Goal: Use online tool/utility

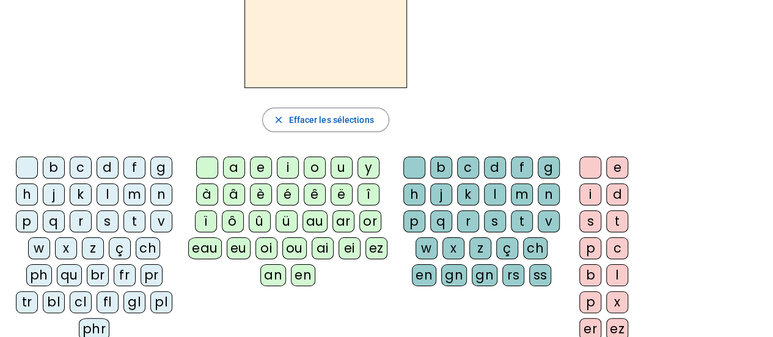
scroll to position [106, 0]
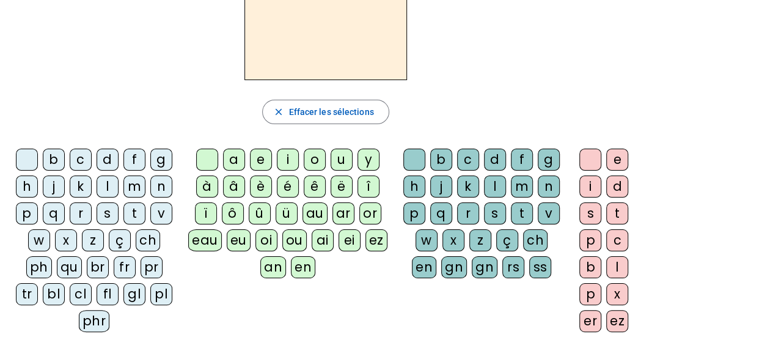
click at [99, 240] on div "z" at bounding box center [93, 240] width 22 height 22
click at [308, 158] on div "o" at bounding box center [315, 160] width 22 height 22
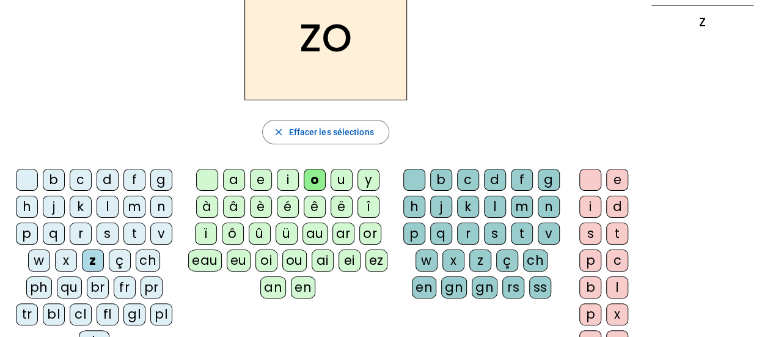
scroll to position [86, 0]
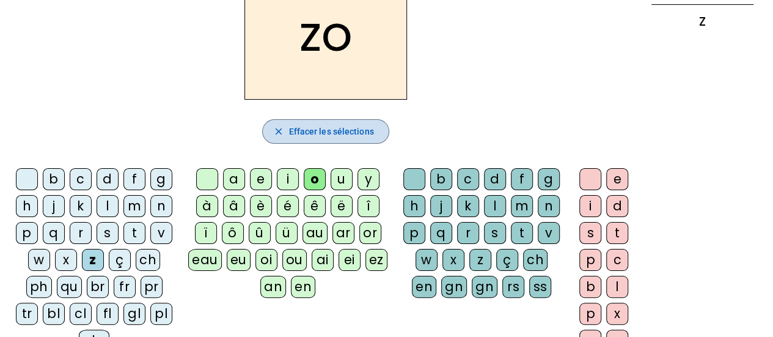
click at [339, 133] on span "Effacer les sélections" at bounding box center [330, 131] width 85 height 15
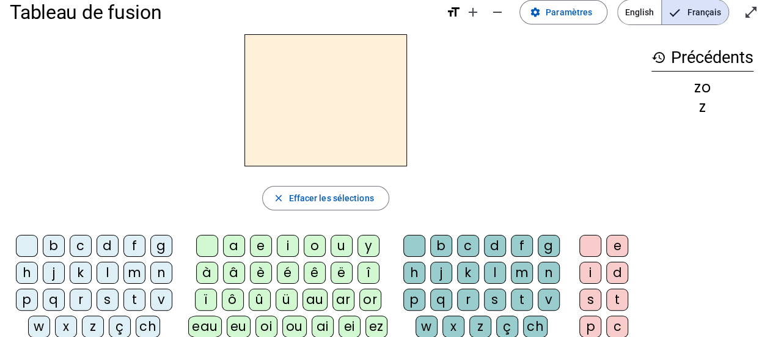
scroll to position [0, 0]
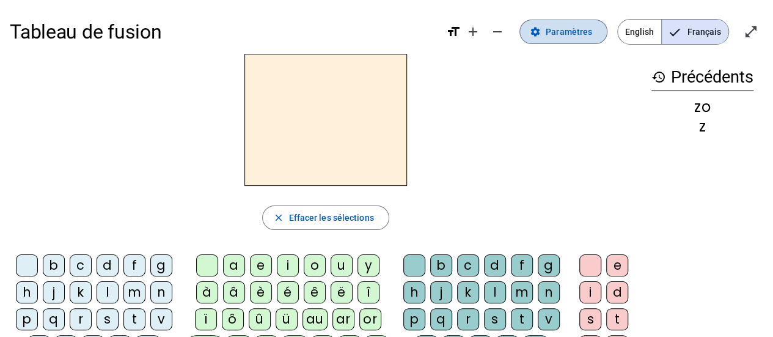
click at [559, 35] on span "Paramètres" at bounding box center [569, 31] width 46 height 15
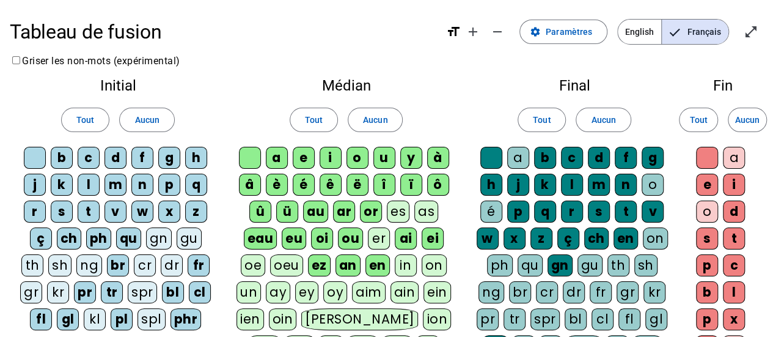
click at [651, 186] on div "o" at bounding box center [653, 185] width 22 height 22
click at [707, 205] on div "o" at bounding box center [707, 211] width 22 height 22
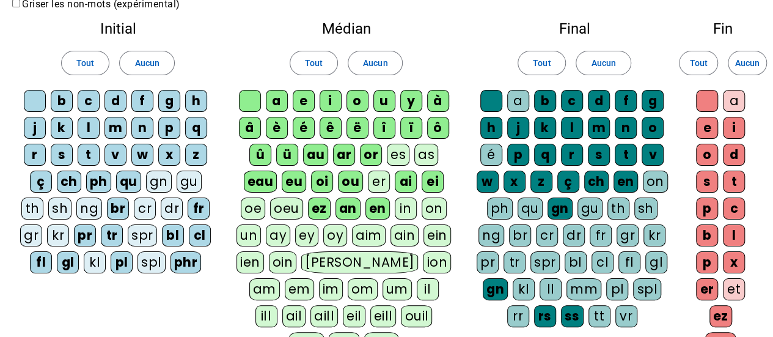
scroll to position [112, 0]
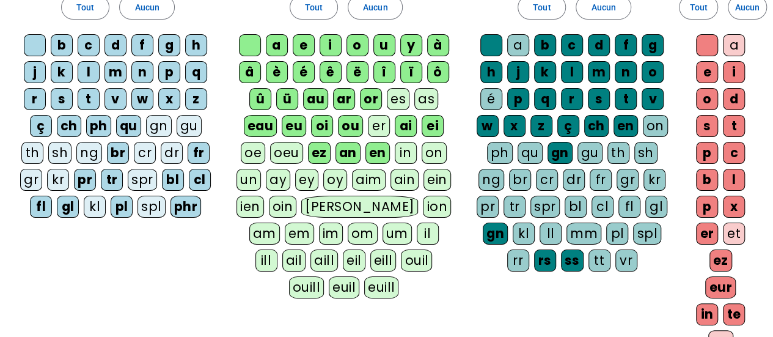
click at [490, 103] on div "é" at bounding box center [491, 99] width 22 height 22
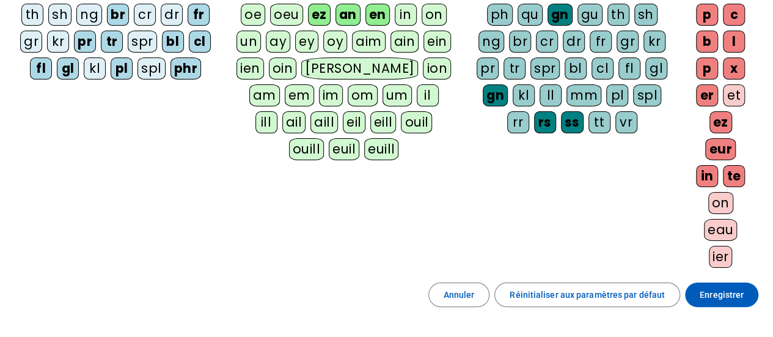
scroll to position [257, 0]
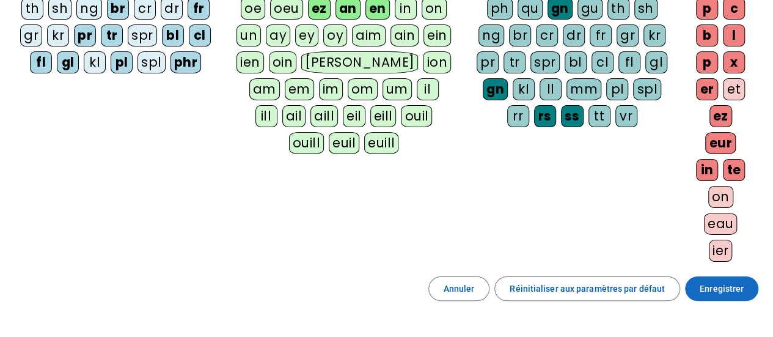
click at [718, 281] on span "Enregistrer" at bounding box center [722, 288] width 44 height 15
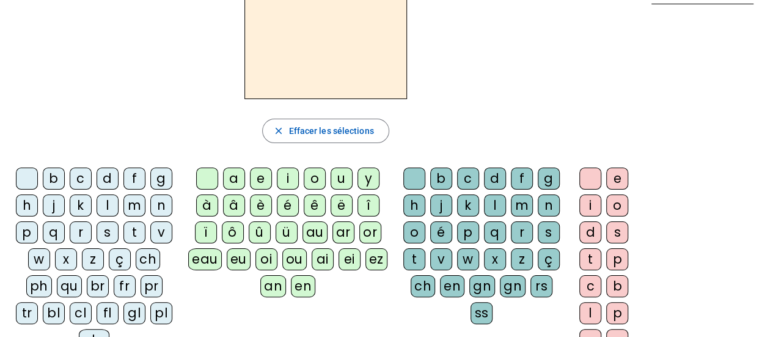
scroll to position [85, 0]
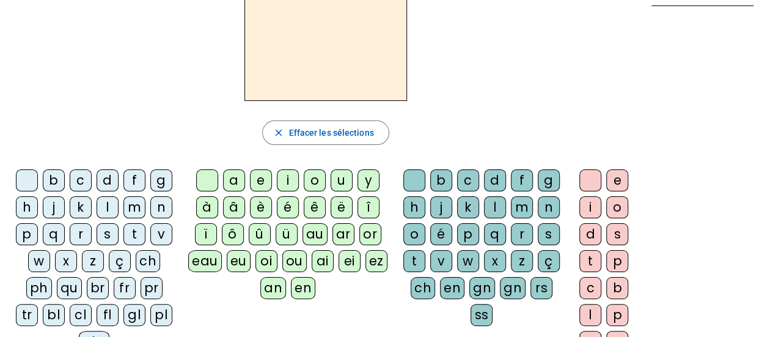
click at [90, 257] on div "z" at bounding box center [93, 261] width 22 height 22
click at [315, 174] on div "o" at bounding box center [315, 180] width 22 height 22
click at [414, 232] on div "o" at bounding box center [414, 234] width 22 height 22
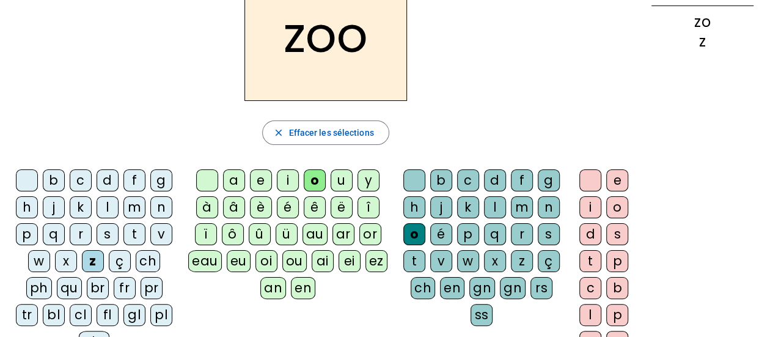
click at [435, 233] on div "é" at bounding box center [441, 234] width 22 height 22
click at [162, 205] on div "n" at bounding box center [161, 207] width 22 height 22
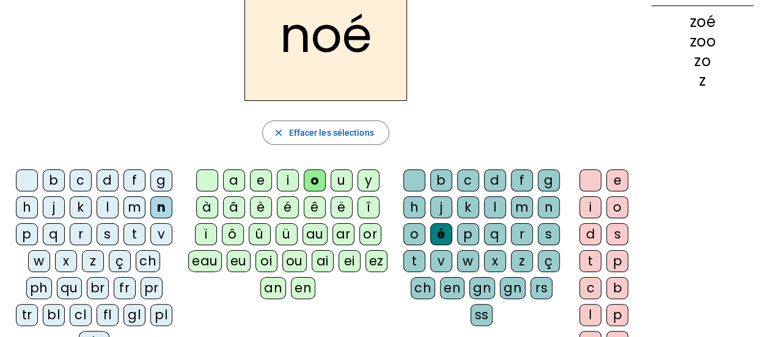
drag, startPoint x: 772, startPoint y: 147, endPoint x: 782, endPoint y: 188, distance: 41.5
click at [772, 188] on html "Tableau de fusion format_size add remove settings Paramètres English Français o…" at bounding box center [386, 83] width 773 height 337
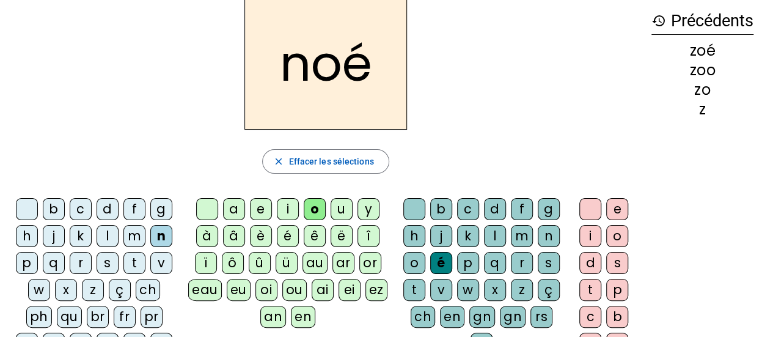
scroll to position [0, 0]
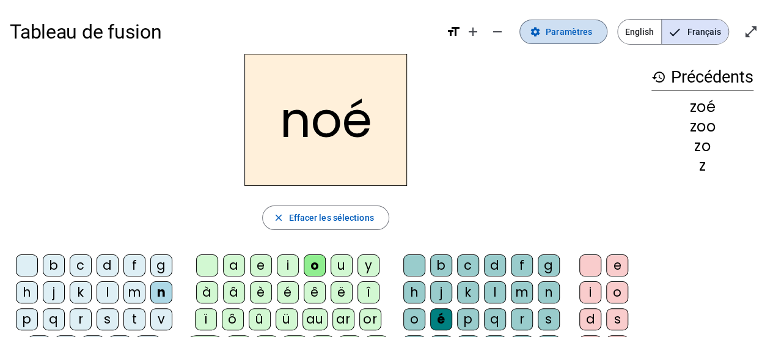
click at [582, 36] on span "Paramètres" at bounding box center [569, 31] width 46 height 15
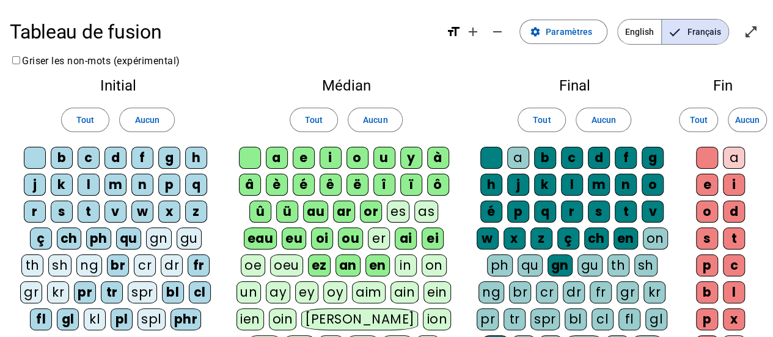
click at [518, 155] on div "a" at bounding box center [518, 158] width 22 height 22
click at [733, 159] on div "a" at bounding box center [734, 158] width 22 height 22
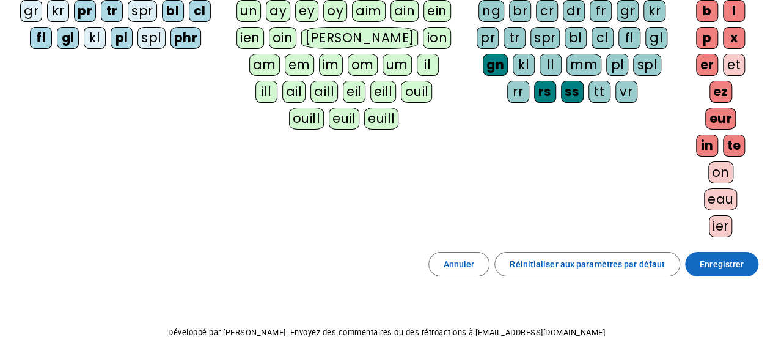
click at [719, 257] on span "Enregistrer" at bounding box center [722, 264] width 44 height 15
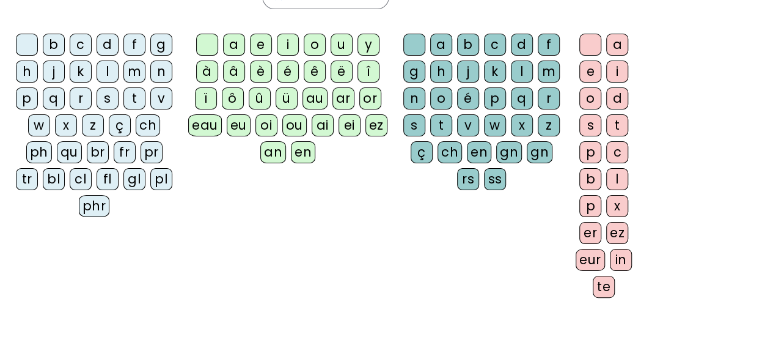
scroll to position [67, 0]
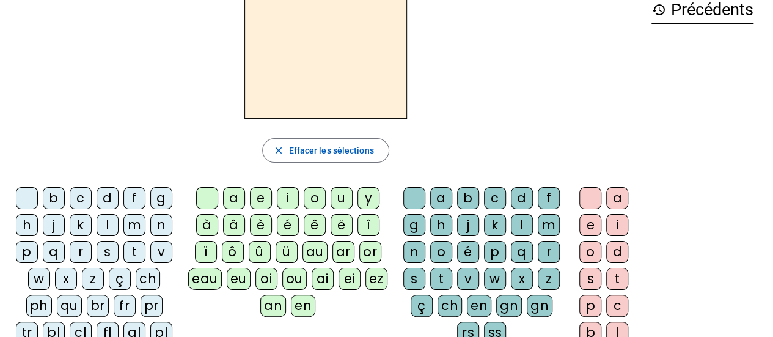
click at [162, 224] on div "n" at bounding box center [161, 225] width 22 height 22
click at [310, 199] on div "o" at bounding box center [315, 198] width 22 height 22
click at [439, 198] on div "a" at bounding box center [441, 198] width 22 height 22
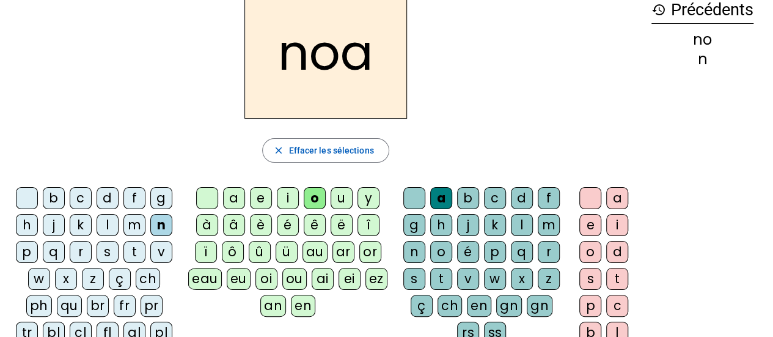
click at [60, 199] on div "b" at bounding box center [54, 198] width 22 height 22
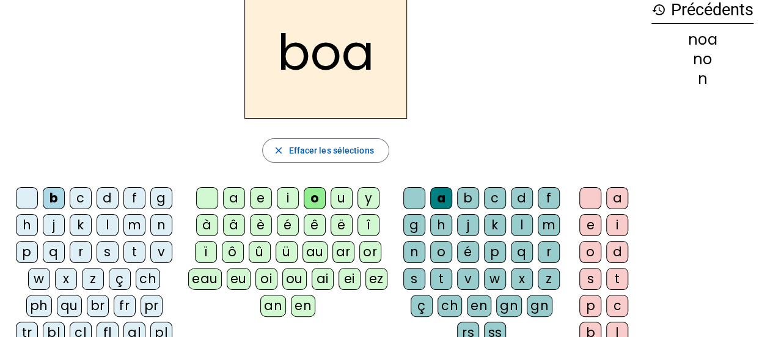
click at [517, 224] on div "l" at bounding box center [522, 225] width 22 height 22
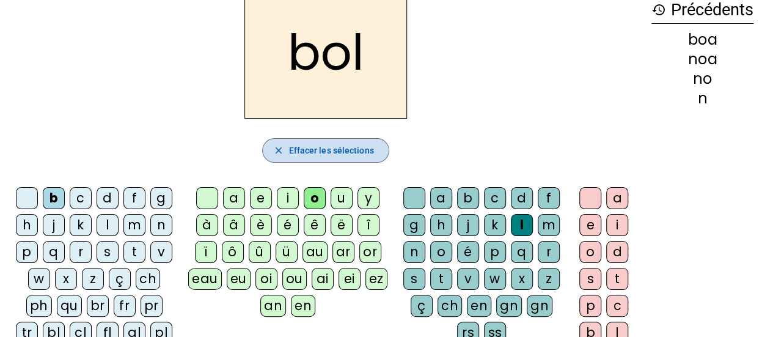
click at [304, 153] on span "Effacer les sélections" at bounding box center [330, 150] width 85 height 15
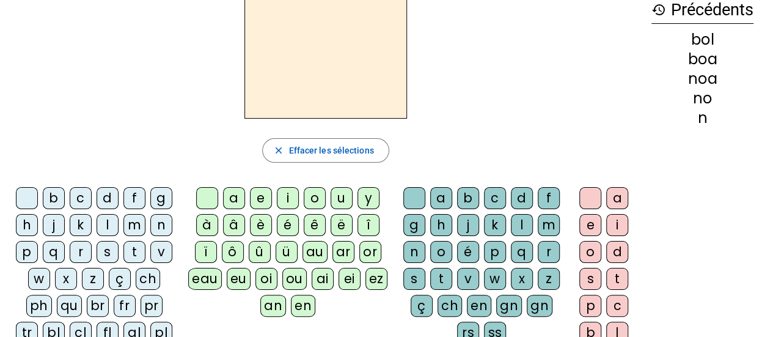
click at [53, 193] on div "b" at bounding box center [54, 198] width 22 height 22
click at [519, 225] on div "l" at bounding box center [522, 225] width 22 height 22
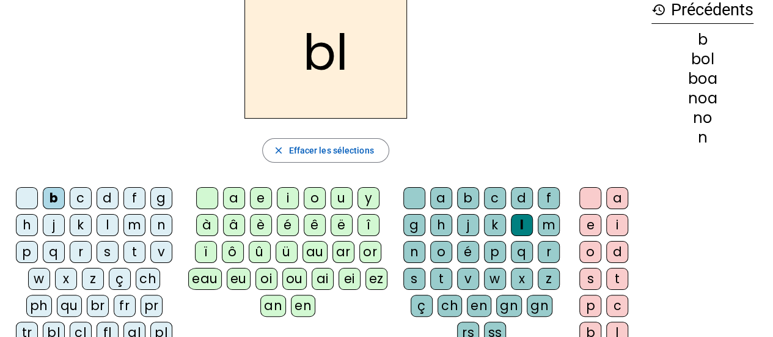
drag, startPoint x: 610, startPoint y: 201, endPoint x: 593, endPoint y: 167, distance: 38.3
click at [610, 202] on div "a" at bounding box center [617, 198] width 22 height 22
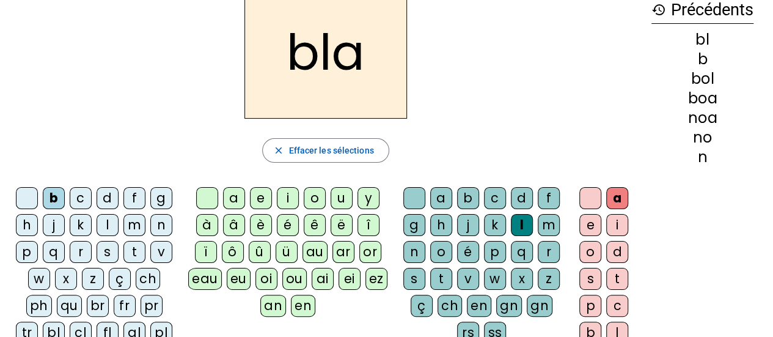
click at [468, 256] on div "é" at bounding box center [468, 252] width 22 height 22
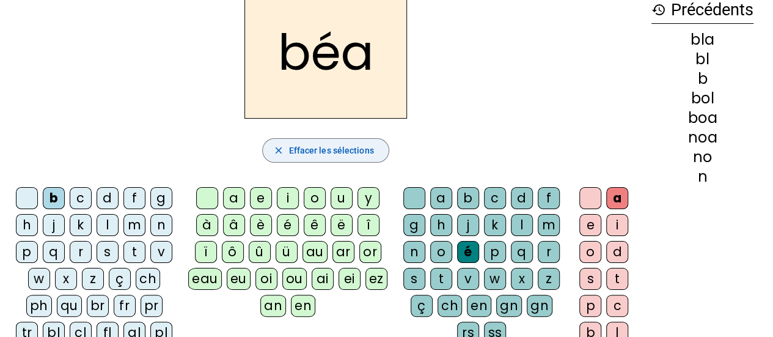
click at [306, 151] on span "Effacer les sélections" at bounding box center [330, 150] width 85 height 15
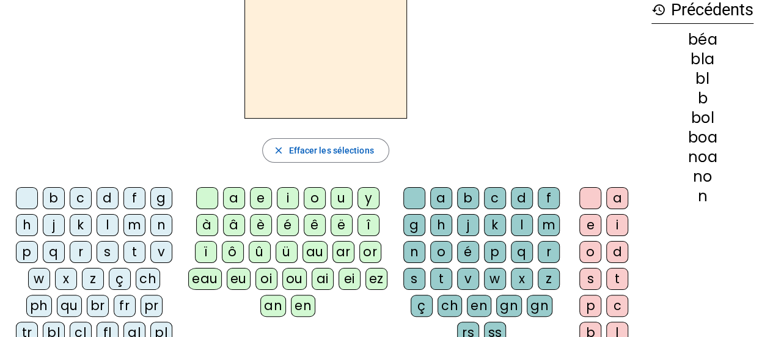
click at [59, 194] on div "b" at bounding box center [54, 198] width 22 height 22
click at [519, 227] on div "l" at bounding box center [522, 225] width 22 height 22
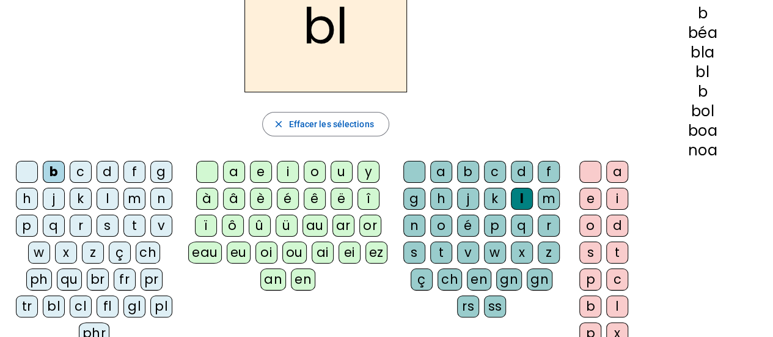
scroll to position [92, 0]
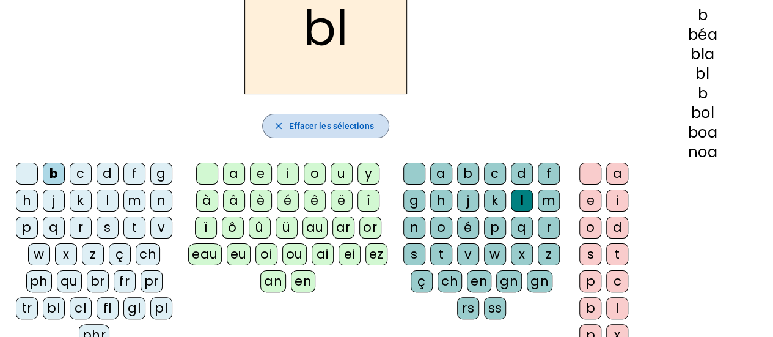
click at [322, 128] on span "Effacer les sélections" at bounding box center [330, 126] width 85 height 15
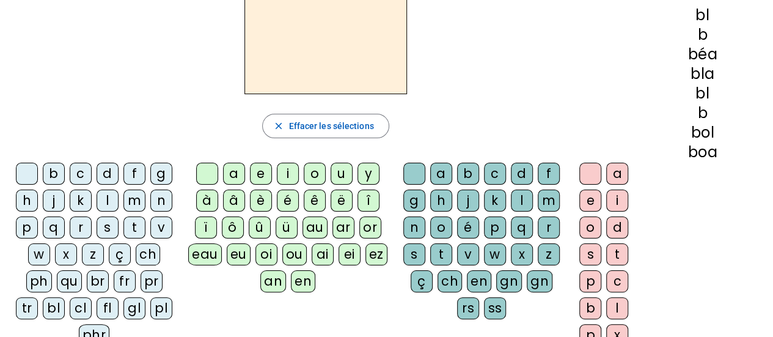
click at [52, 169] on div "b" at bounding box center [54, 174] width 22 height 22
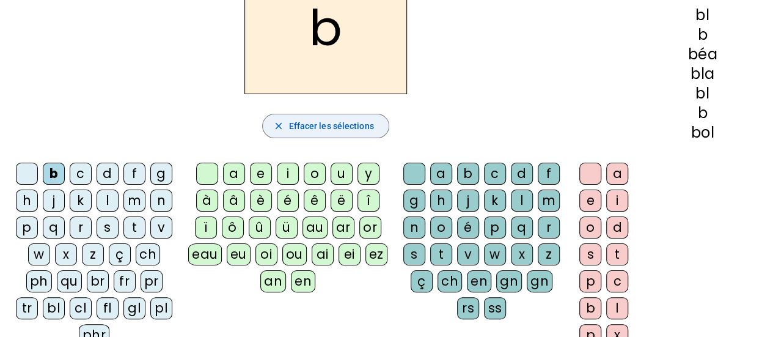
click at [297, 122] on span "Effacer les sélections" at bounding box center [330, 126] width 85 height 15
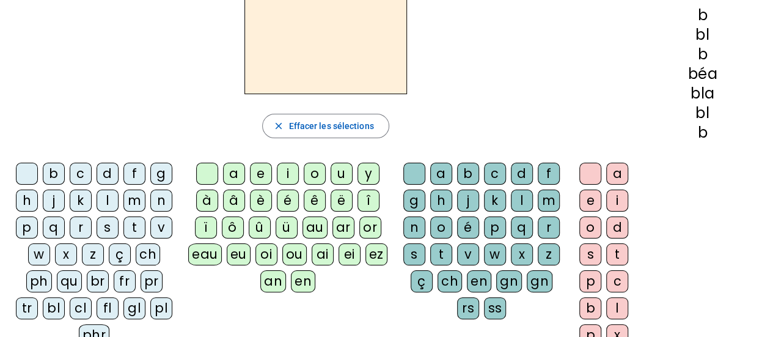
click at [75, 174] on div "c" at bounding box center [81, 174] width 22 height 22
click at [513, 196] on div "l" at bounding box center [522, 200] width 22 height 22
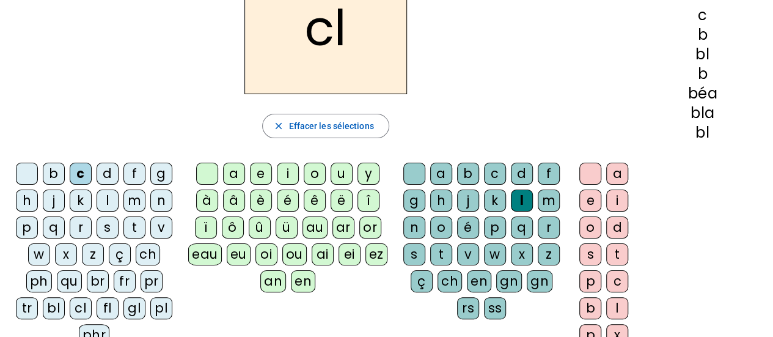
click at [589, 194] on div "e" at bounding box center [590, 200] width 22 height 22
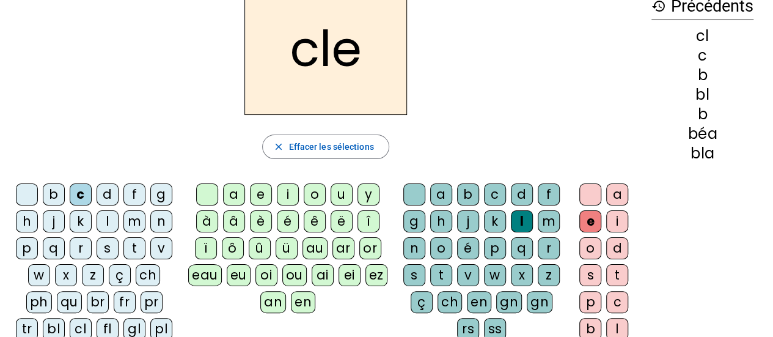
scroll to position [70, 0]
